Goal: Information Seeking & Learning: Compare options

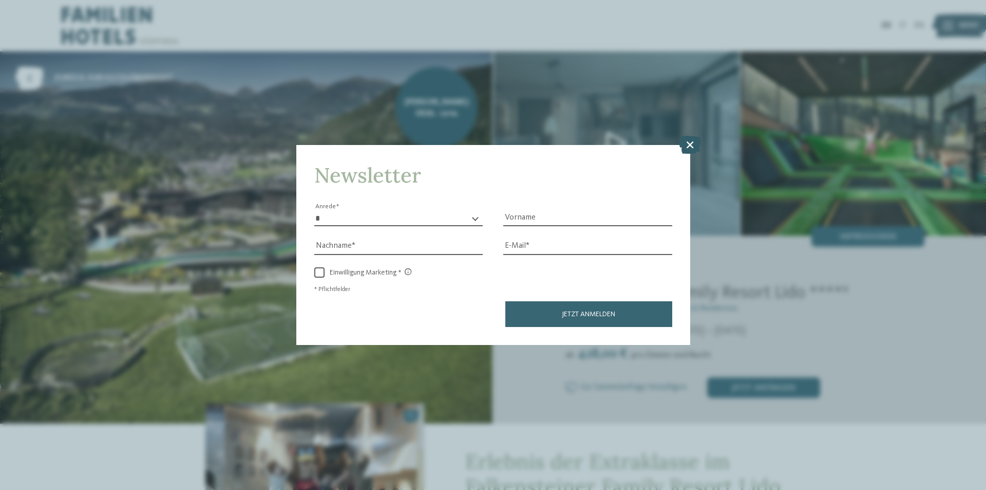
click at [694, 146] on icon at bounding box center [690, 145] width 22 height 18
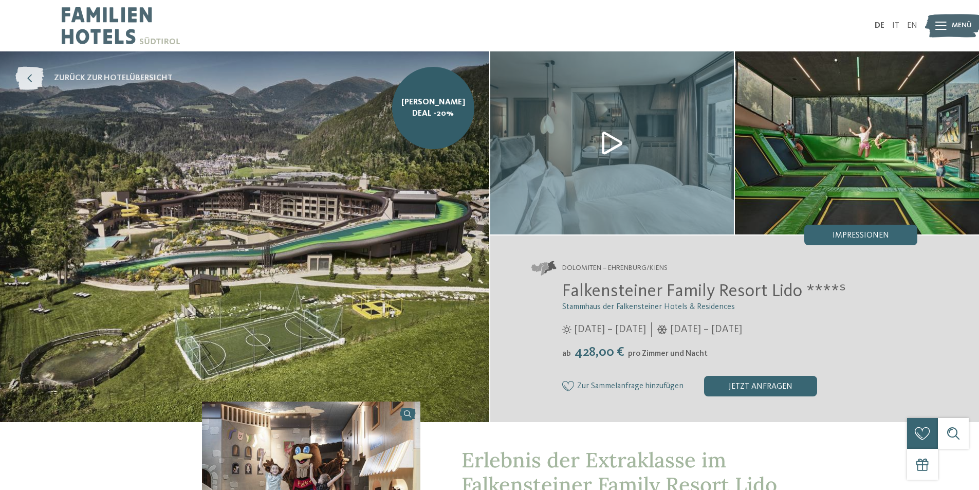
click at [157, 81] on span "zurück zur Hotelübersicht" at bounding box center [113, 77] width 119 height 11
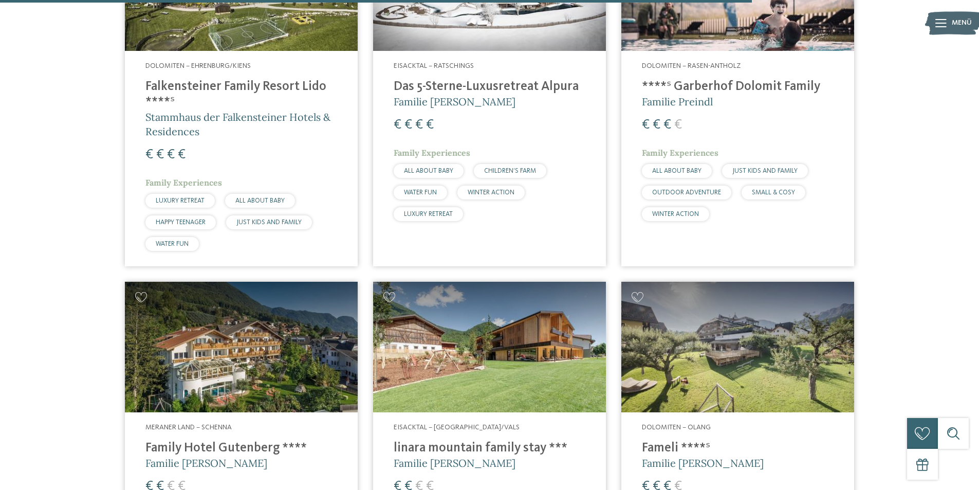
scroll to position [2672, 0]
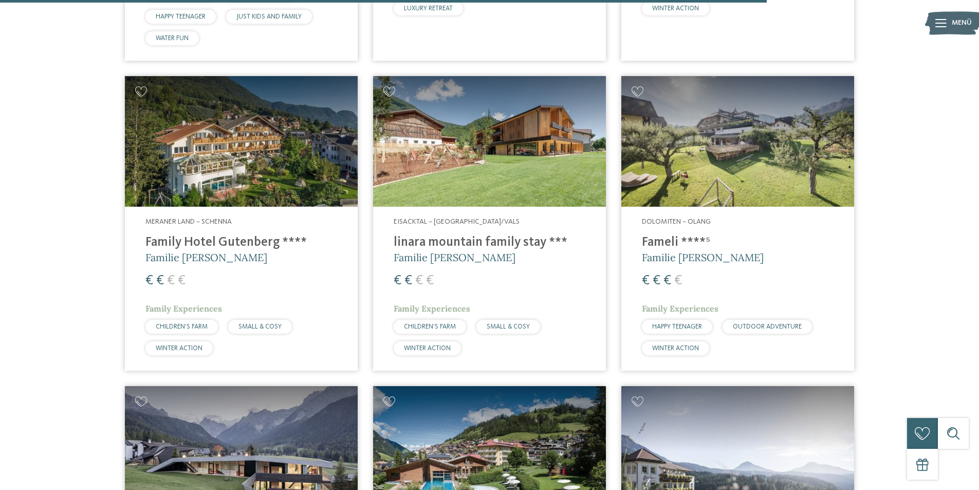
click at [431, 235] on h4 "linara mountain family stay ***" at bounding box center [490, 242] width 192 height 15
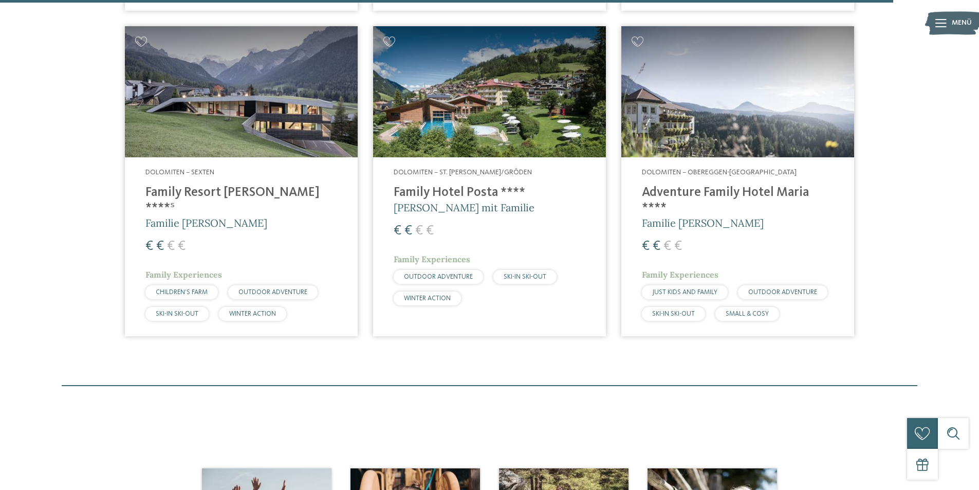
scroll to position [3288, 0]
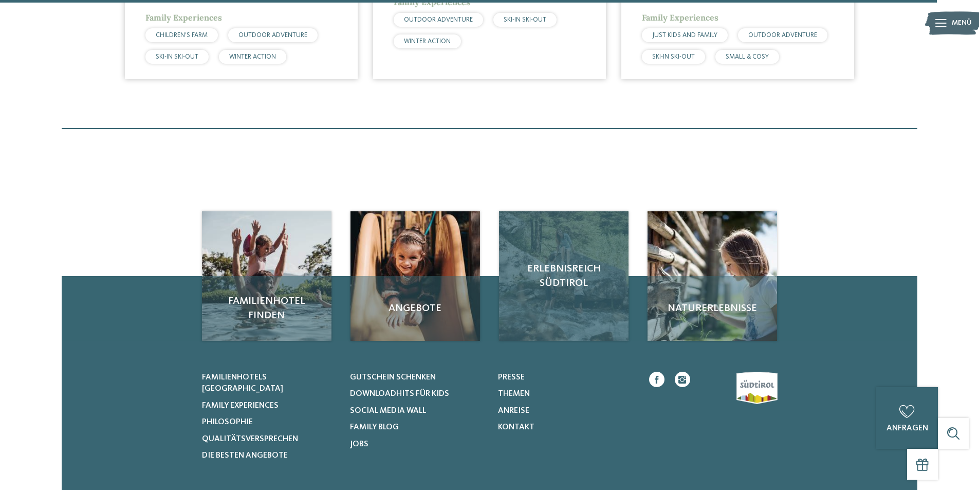
click at [552, 249] on div "Erlebnisreich Südtirol" at bounding box center [563, 275] width 129 height 129
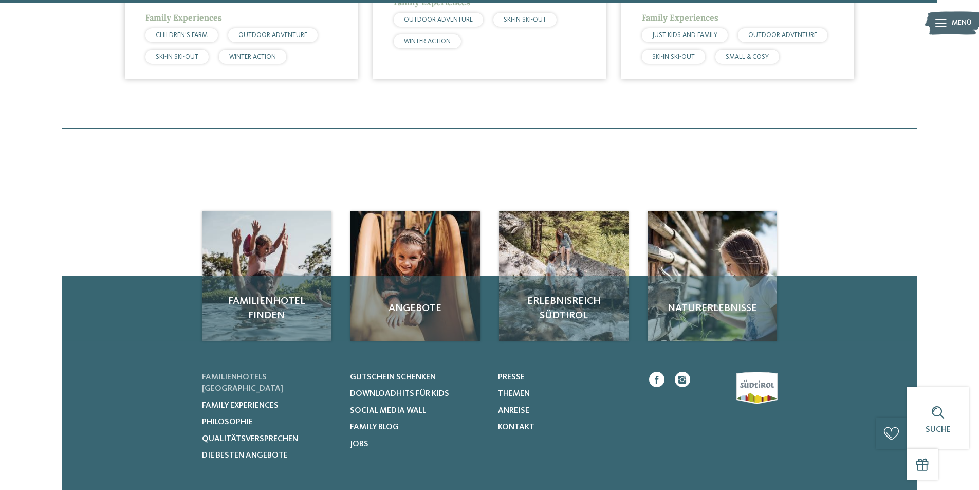
click at [237, 373] on span "Familienhotels [GEOGRAPHIC_DATA]" at bounding box center [242, 383] width 81 height 20
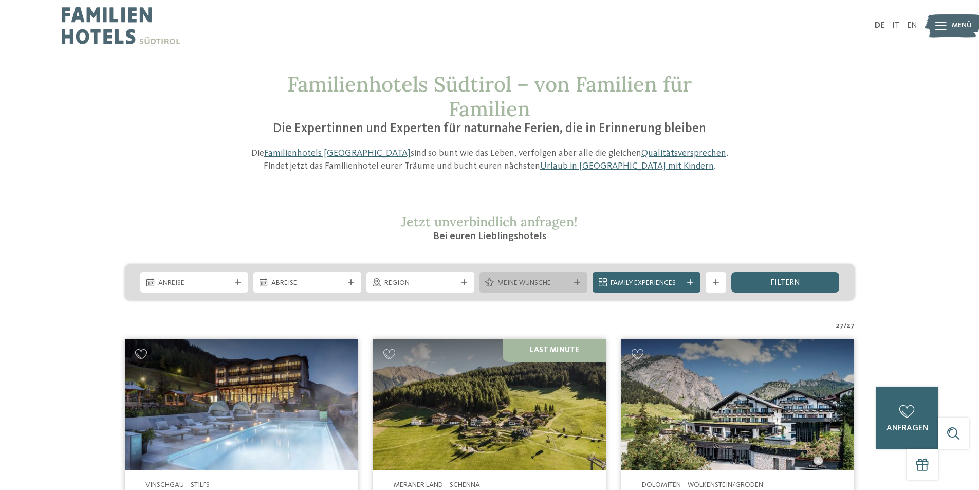
click at [536, 288] on div "Meine Wünsche" at bounding box center [533, 282] width 108 height 21
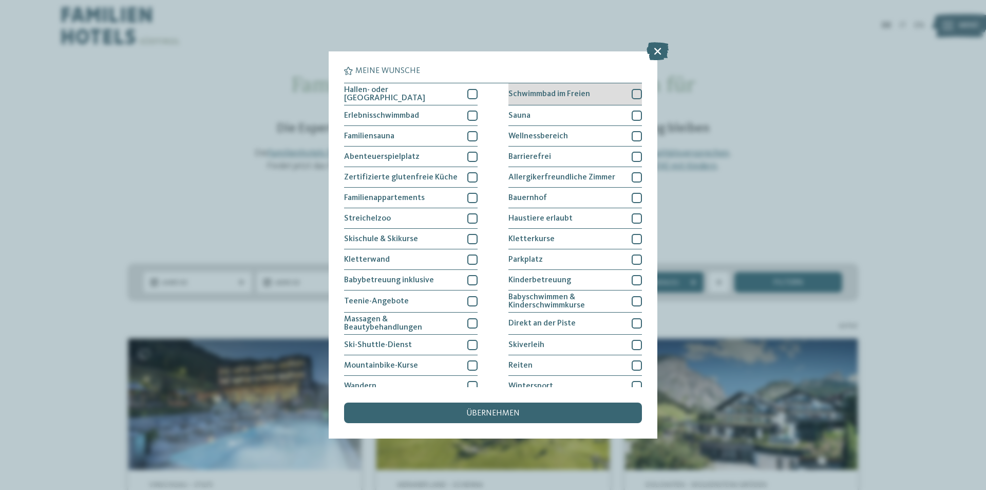
click at [632, 93] on div at bounding box center [637, 94] width 10 height 10
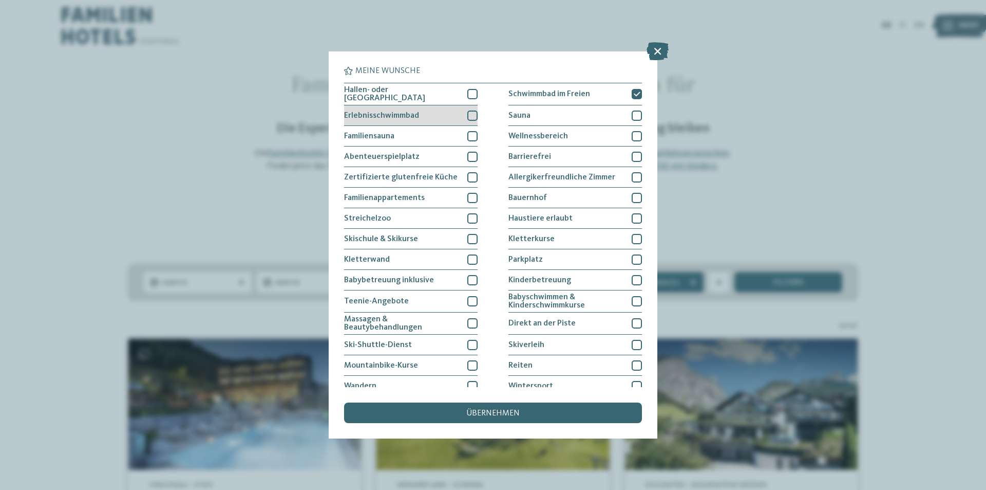
click at [468, 112] on div at bounding box center [473, 115] width 10 height 10
click at [489, 407] on div "übernehmen" at bounding box center [493, 412] width 298 height 21
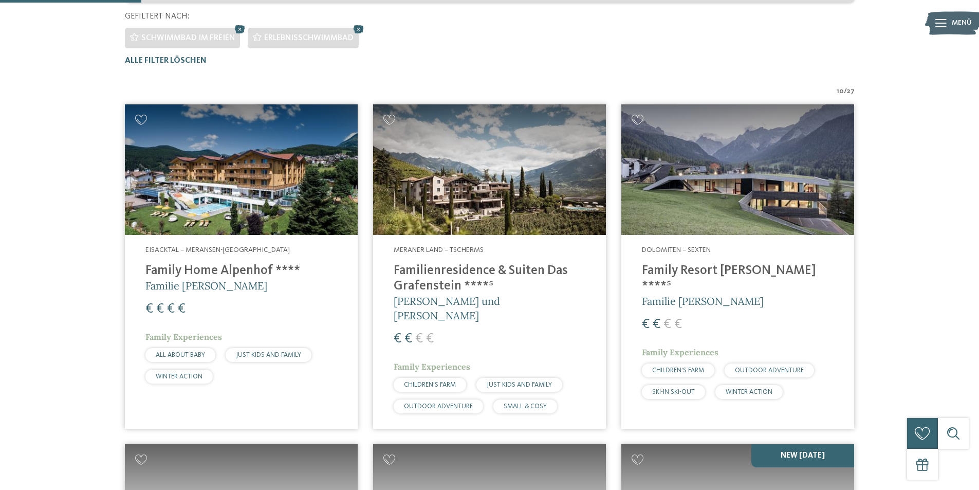
scroll to position [337, 0]
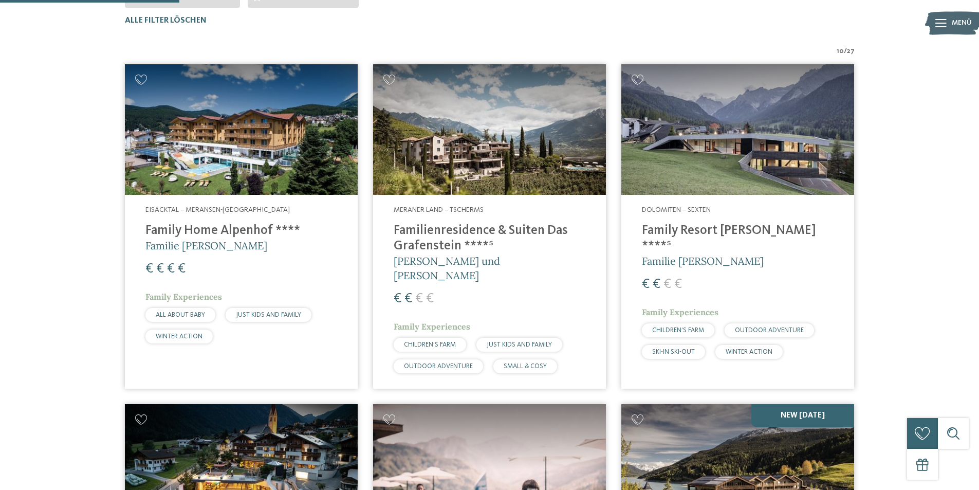
click at [500, 166] on img at bounding box center [489, 129] width 233 height 131
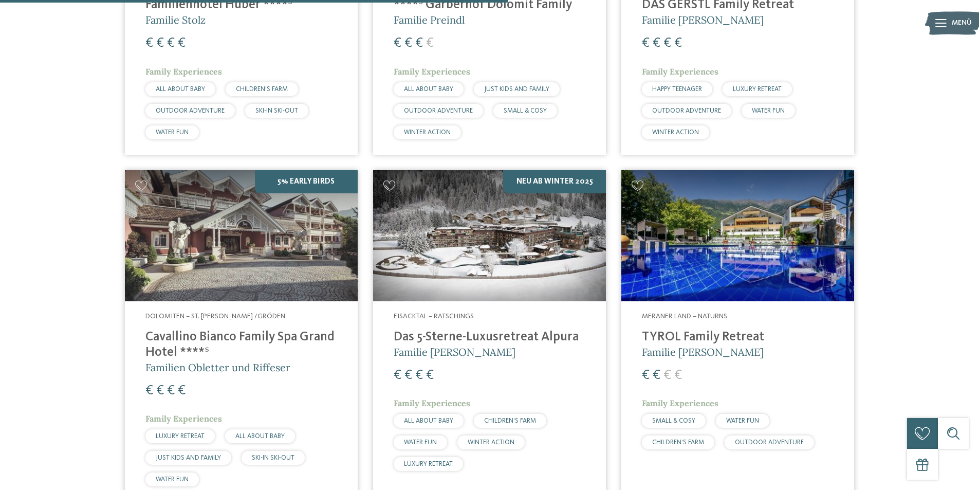
scroll to position [748, 0]
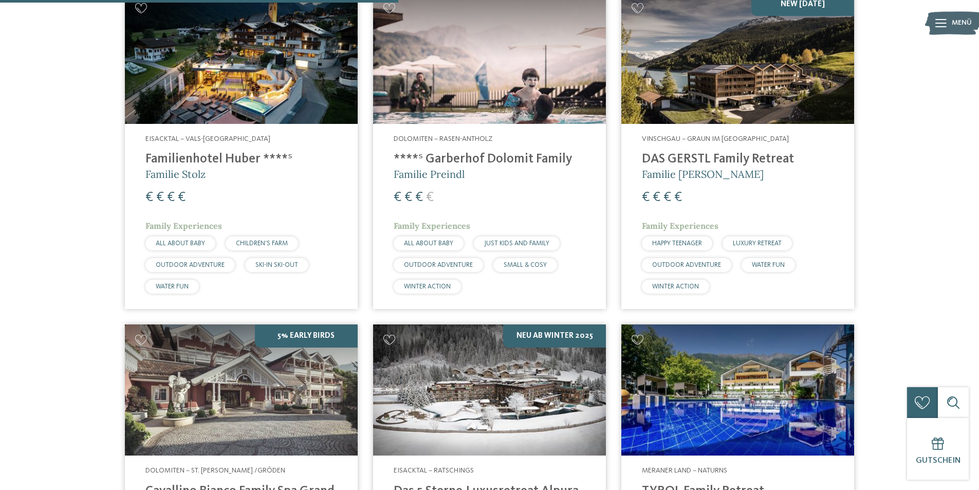
click at [248, 105] on img at bounding box center [241, 58] width 233 height 131
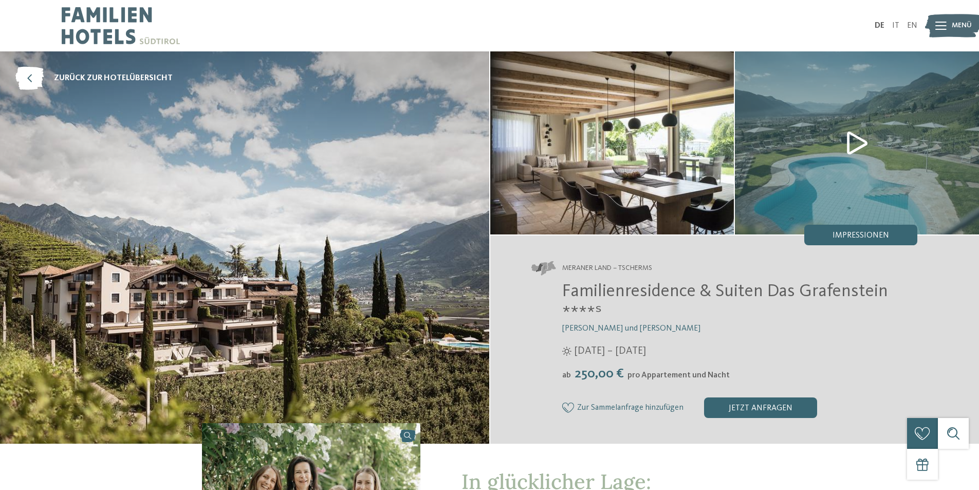
click at [862, 136] on img at bounding box center [857, 142] width 244 height 183
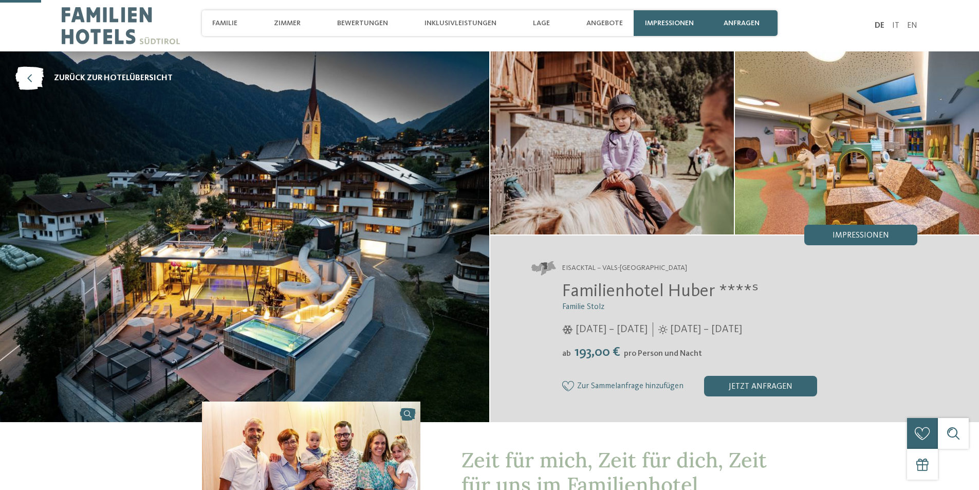
scroll to position [154, 0]
